Goal: Transaction & Acquisition: Purchase product/service

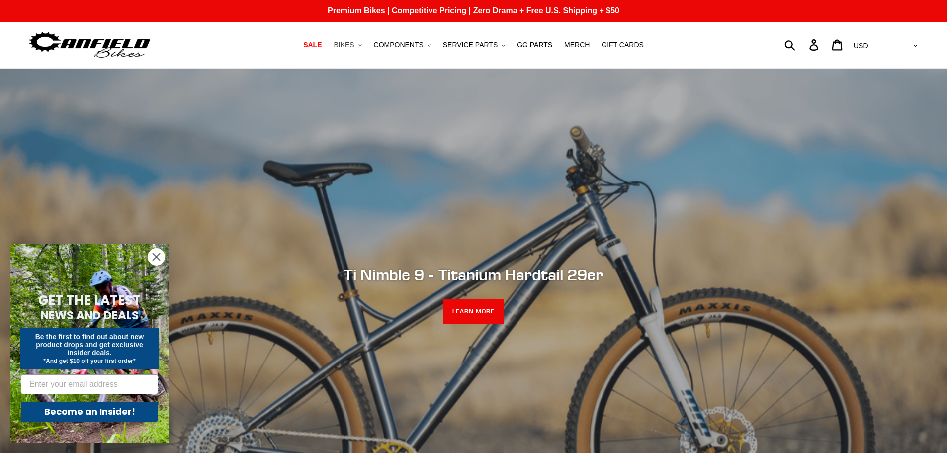
click at [354, 46] on span "BIKES" at bounding box center [344, 45] width 20 height 8
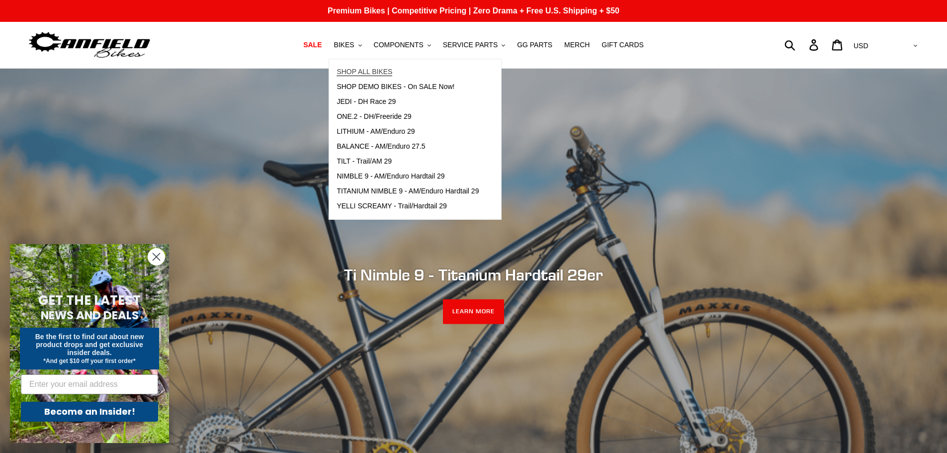
click at [371, 71] on span "SHOP ALL BIKES" at bounding box center [365, 72] width 56 height 8
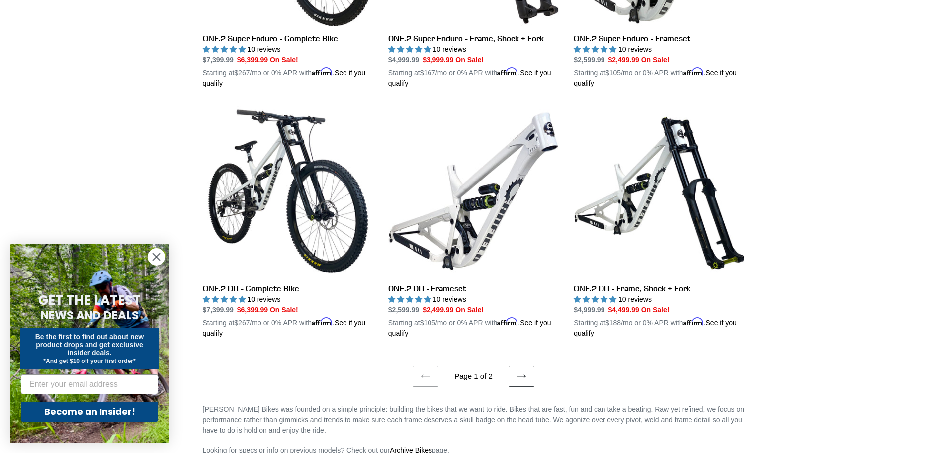
scroll to position [2039, 0]
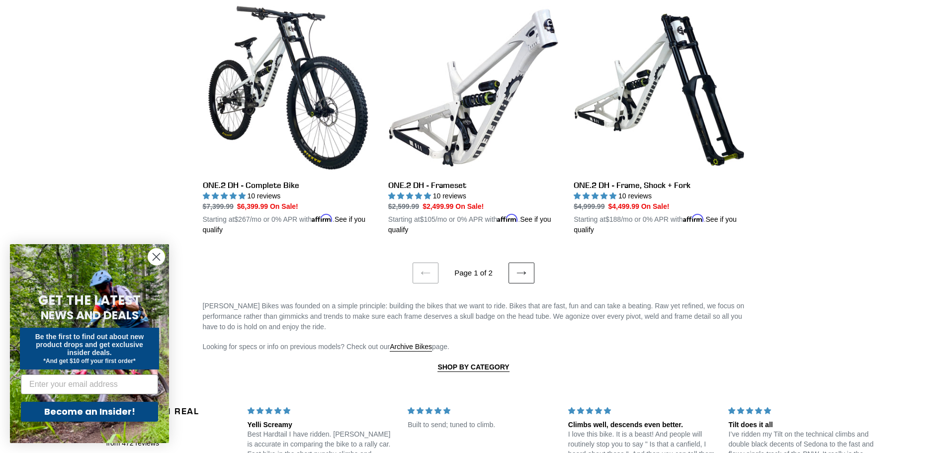
click at [523, 268] on icon at bounding box center [522, 273] width 10 height 10
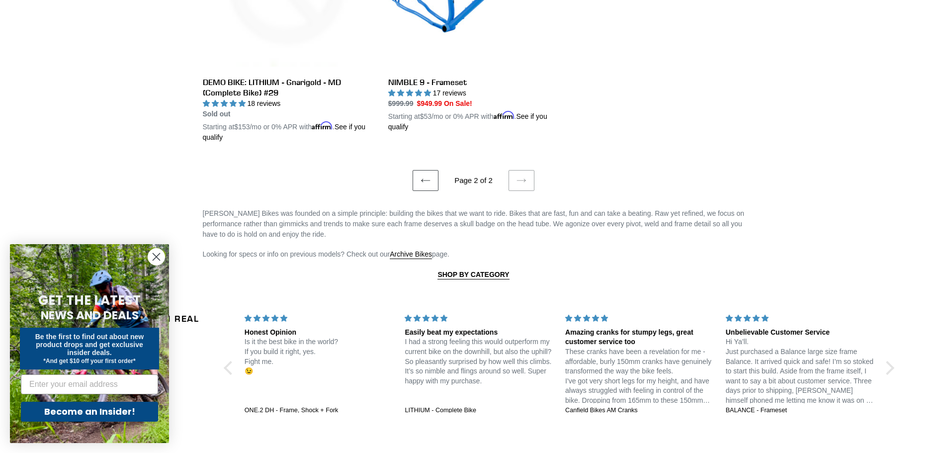
scroll to position [1910, 0]
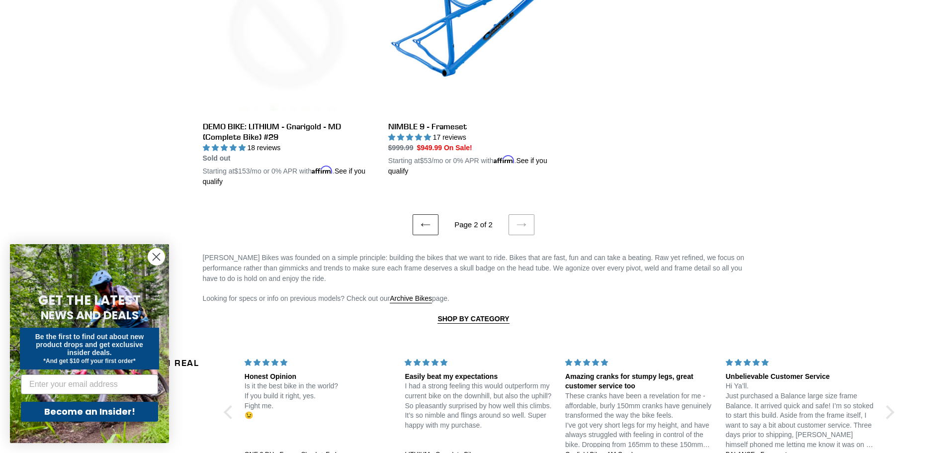
click at [421, 220] on link "Previous page" at bounding box center [426, 224] width 26 height 21
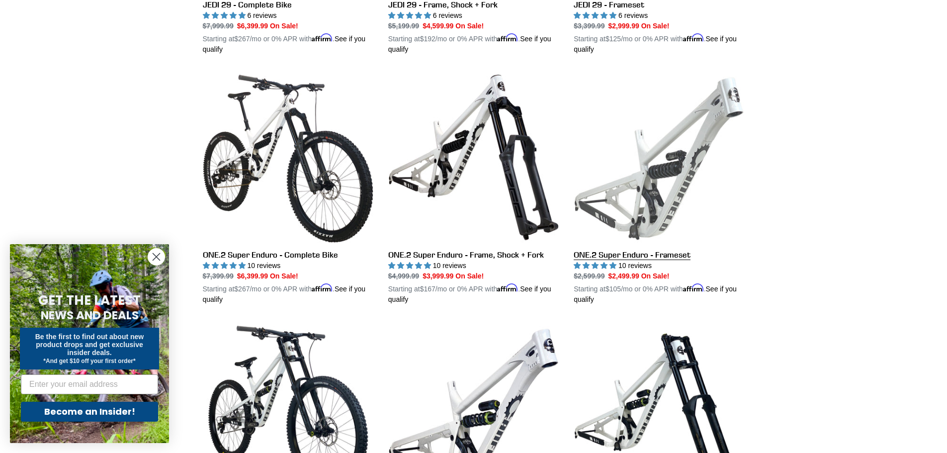
scroll to position [1967, 0]
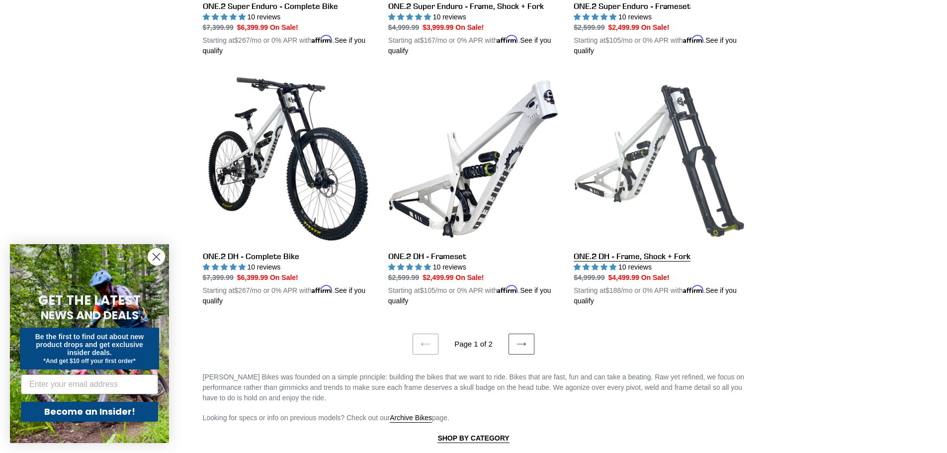
click at [639, 153] on link "ONE.2 DH - Frame, Shock + Fork" at bounding box center [659, 190] width 171 height 233
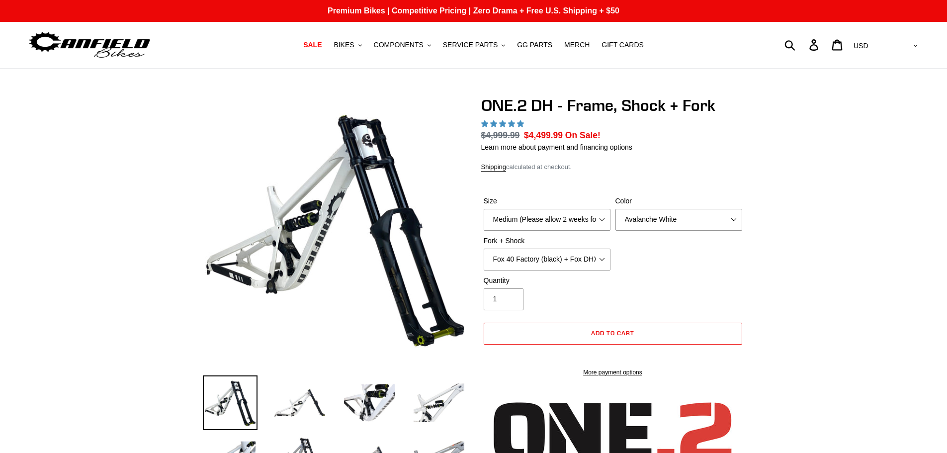
select select "highest-rating"
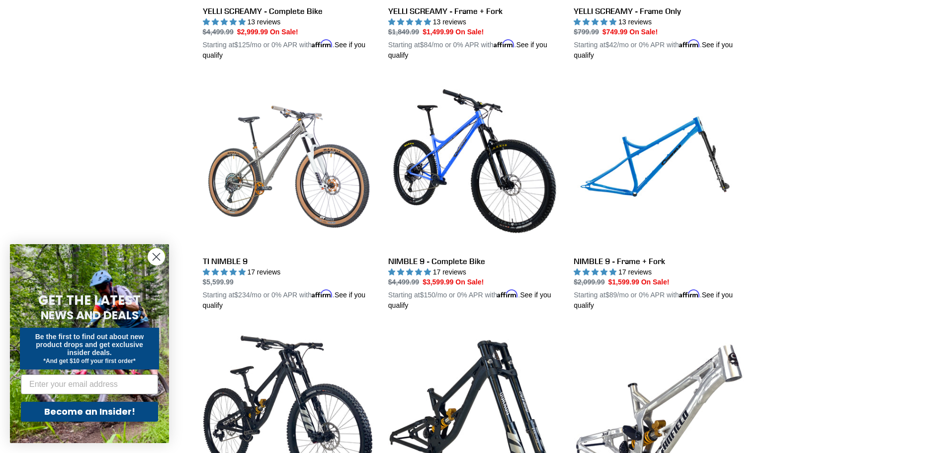
scroll to position [1164, 0]
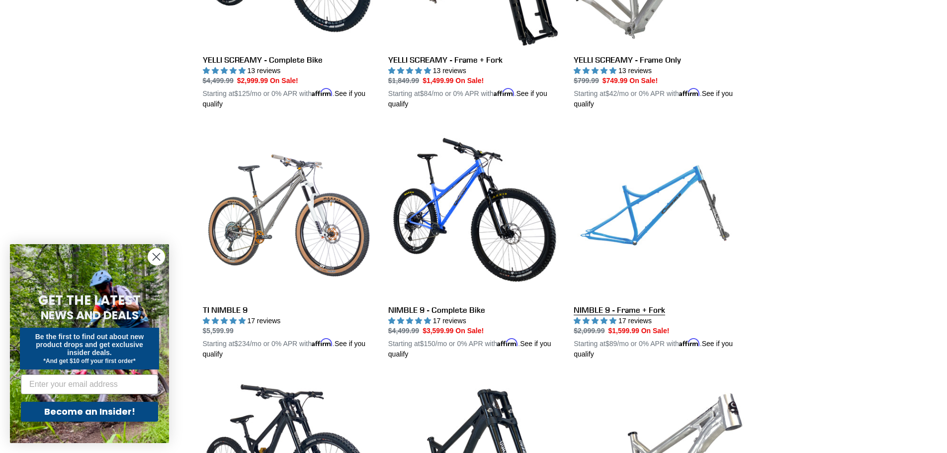
click at [645, 211] on link "NIMBLE 9 - Frame + Fork" at bounding box center [659, 243] width 171 height 233
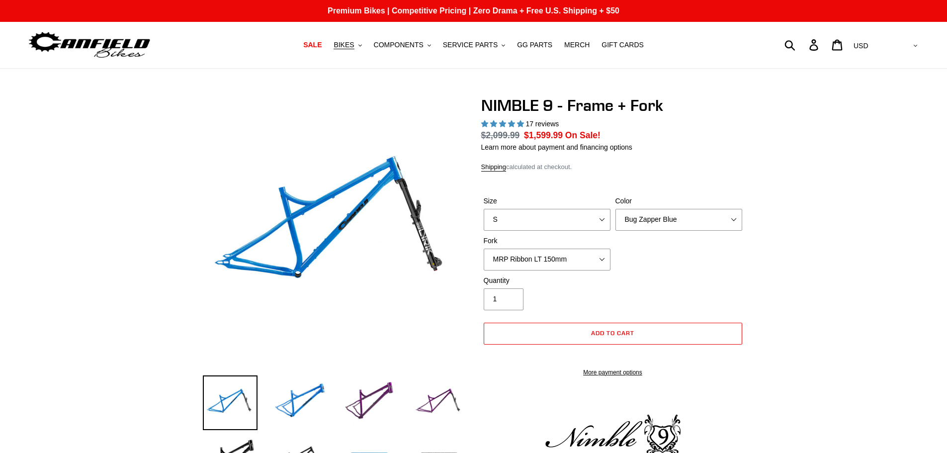
select select "highest-rating"
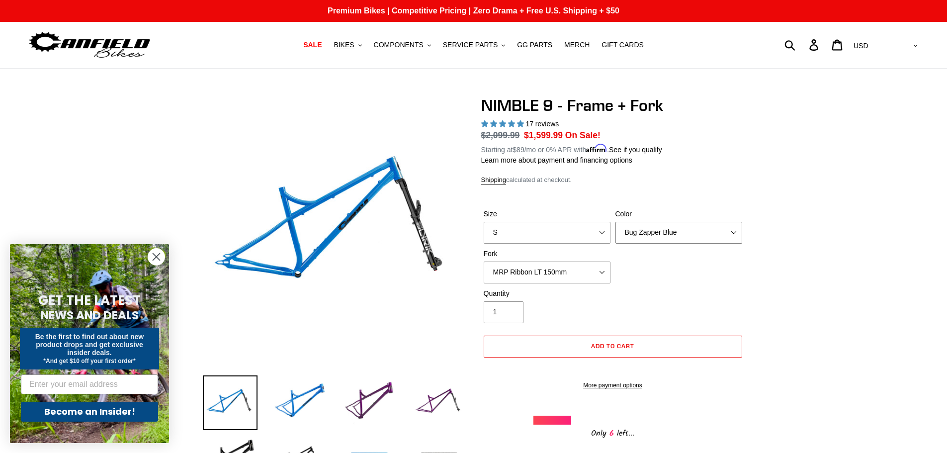
click at [671, 238] on select "Bug Zapper Blue Purple Haze - Sold Out Galaxy Black" at bounding box center [679, 233] width 127 height 22
drag, startPoint x: 671, startPoint y: 238, endPoint x: 637, endPoint y: 243, distance: 34.7
click at [671, 238] on select "Bug Zapper Blue Purple Haze - Sold Out Galaxy Black" at bounding box center [679, 233] width 127 height 22
click at [570, 269] on select "MRP Ribbon LT 150mm Fox 36 Factory Grip X 150mm (Special Order) RockShox Lyrik …" at bounding box center [547, 273] width 127 height 22
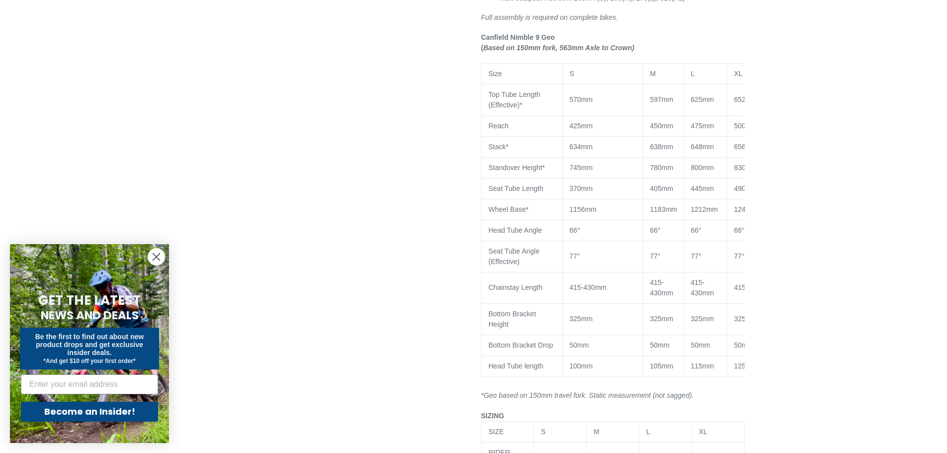
click at [157, 257] on icon "Close dialog" at bounding box center [156, 257] width 7 height 7
